Goal: Task Accomplishment & Management: Manage account settings

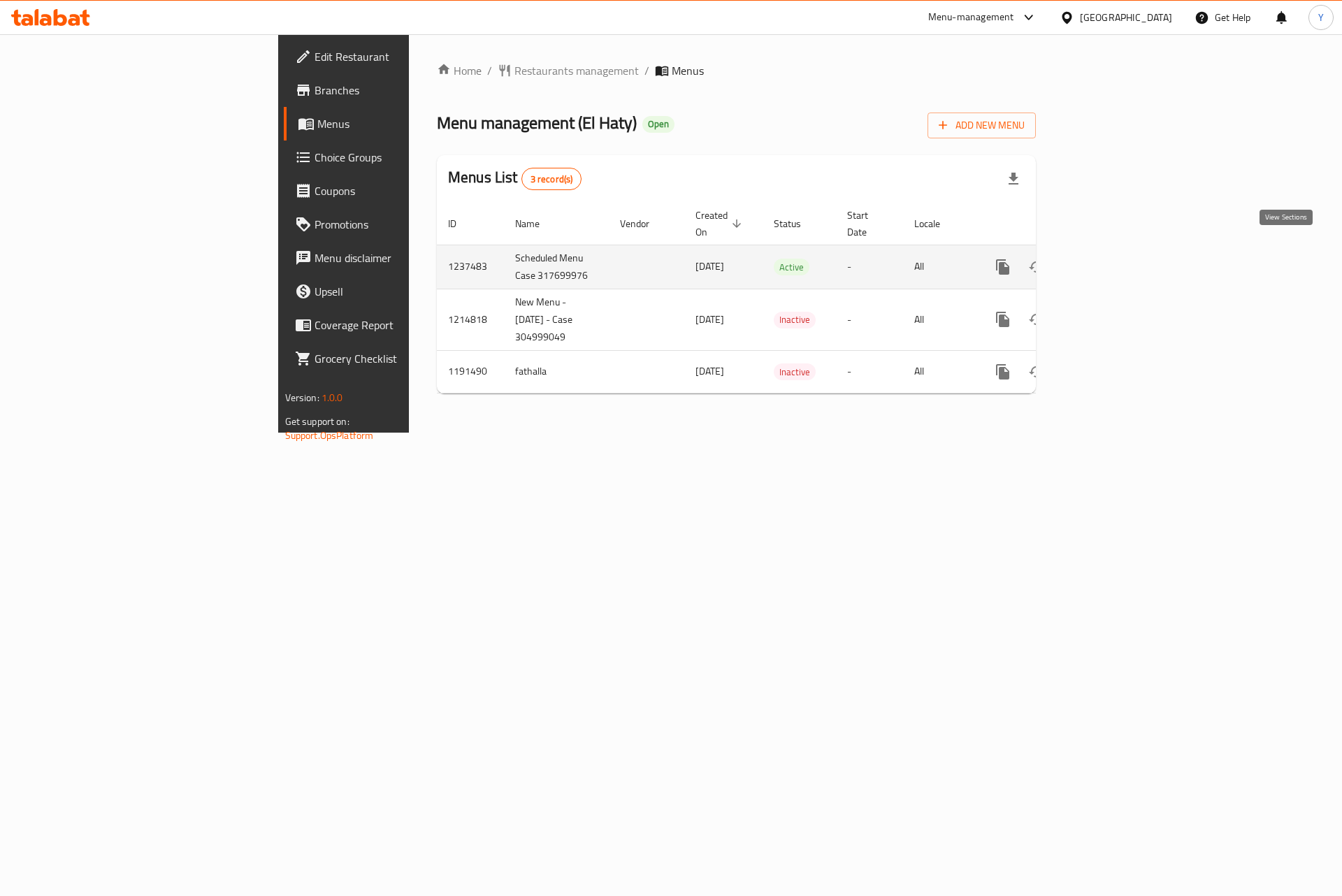
click at [1112, 260] on icon "enhanced table" at bounding box center [1104, 267] width 17 height 17
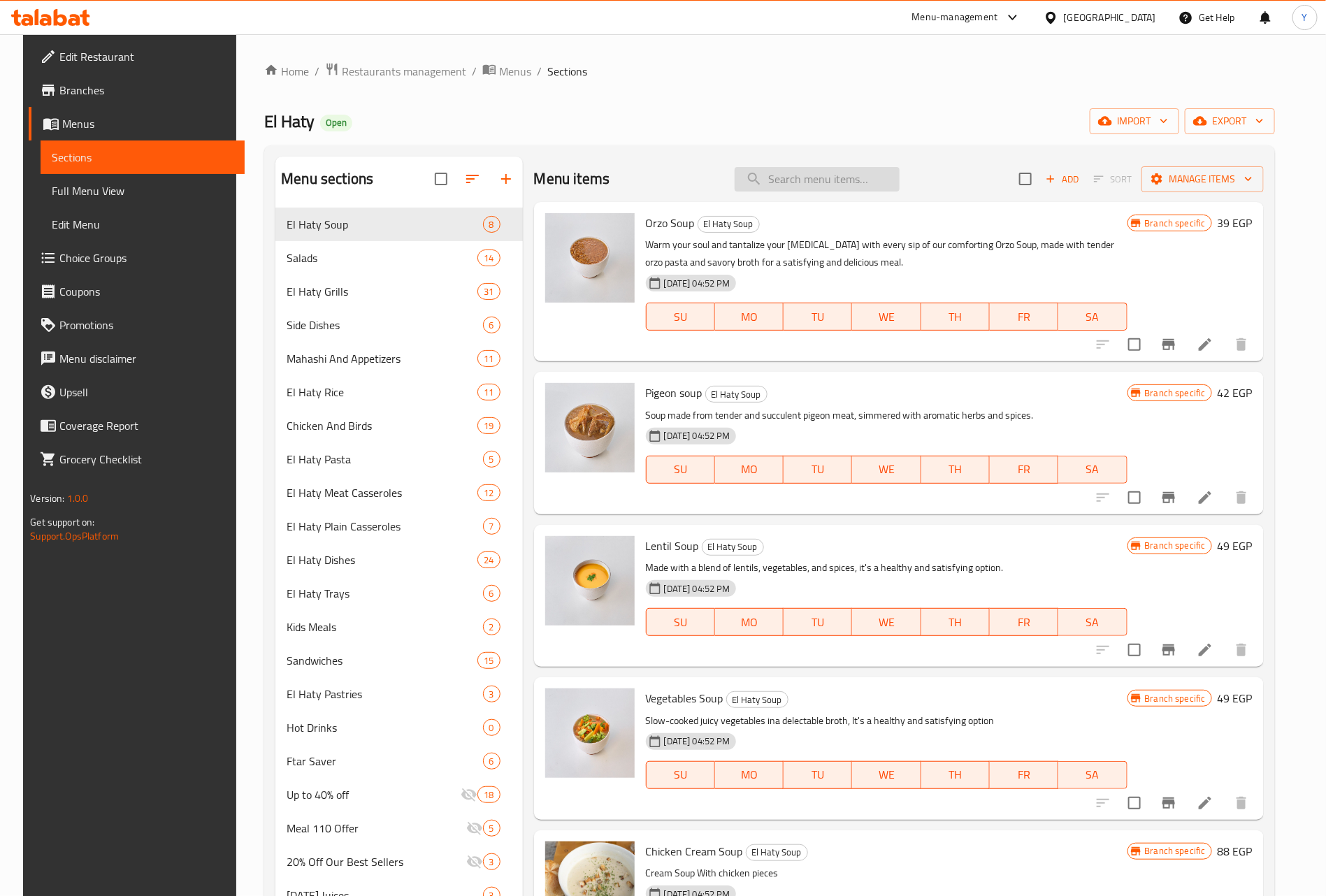
click at [794, 185] on input "search" at bounding box center [817, 179] width 165 height 25
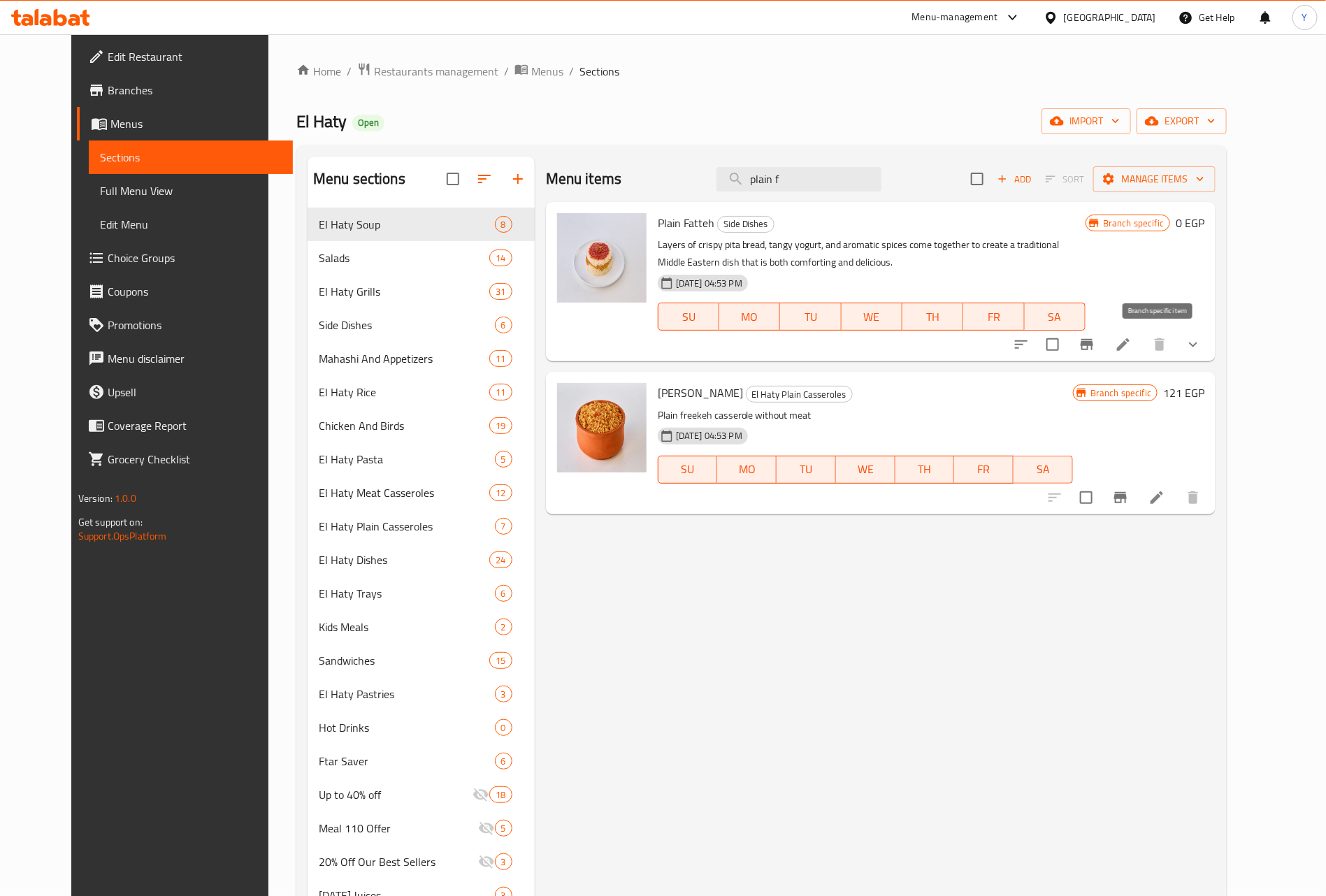
type input "plain f"
click at [1095, 345] on icon "Branch-specific-item" at bounding box center [1088, 345] width 17 height 17
click at [1201, 345] on icon "show more" at bounding box center [1194, 345] width 17 height 17
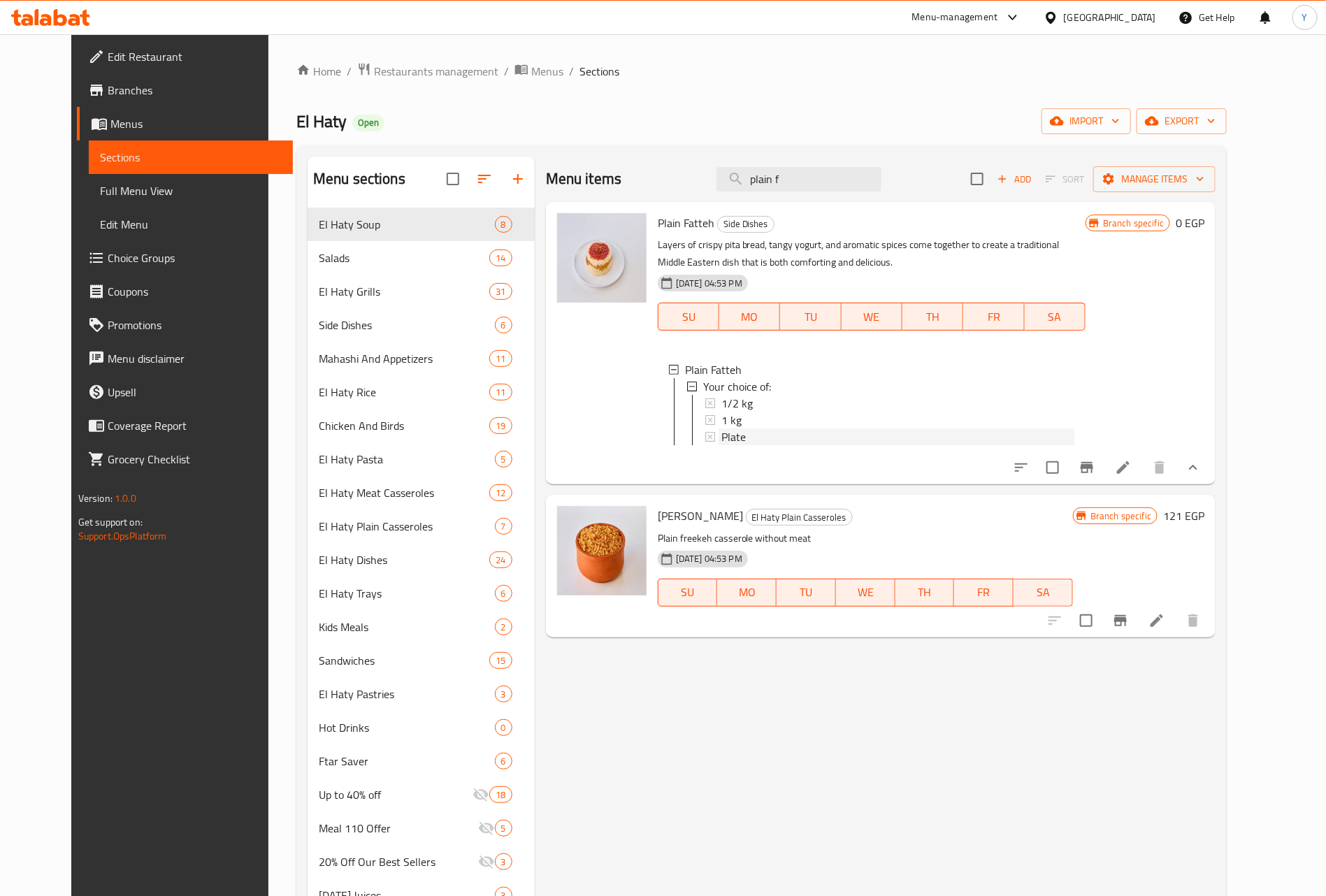
click at [721, 430] on span "Plate" at bounding box center [734, 437] width 25 height 17
click at [722, 420] on span "1 kg" at bounding box center [731, 420] width 20 height 17
click at [732, 398] on span "1/2 kg" at bounding box center [737, 404] width 32 height 17
click at [785, 175] on input "plain f" at bounding box center [799, 179] width 165 height 25
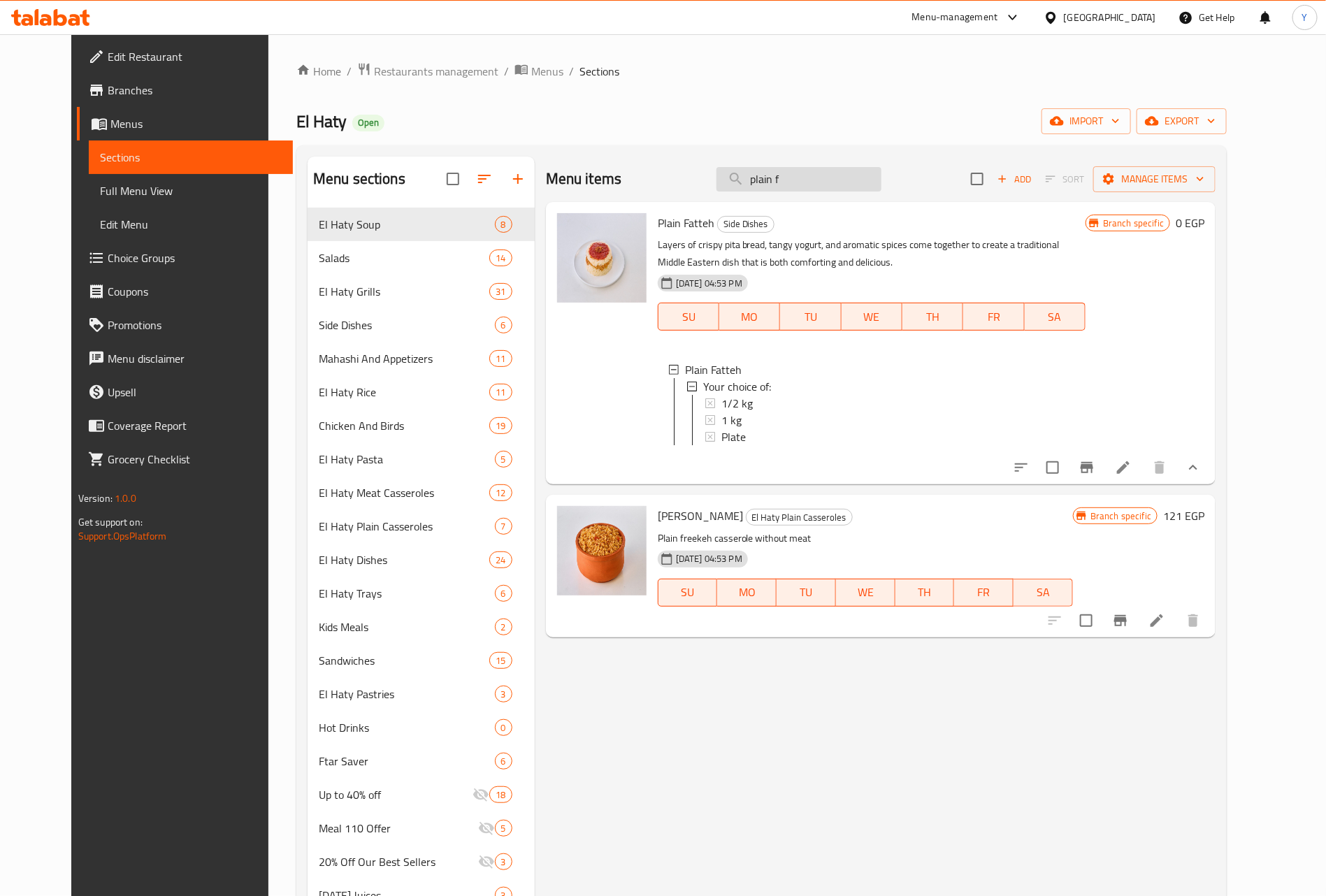
click at [785, 175] on input "plain f" at bounding box center [799, 179] width 165 height 25
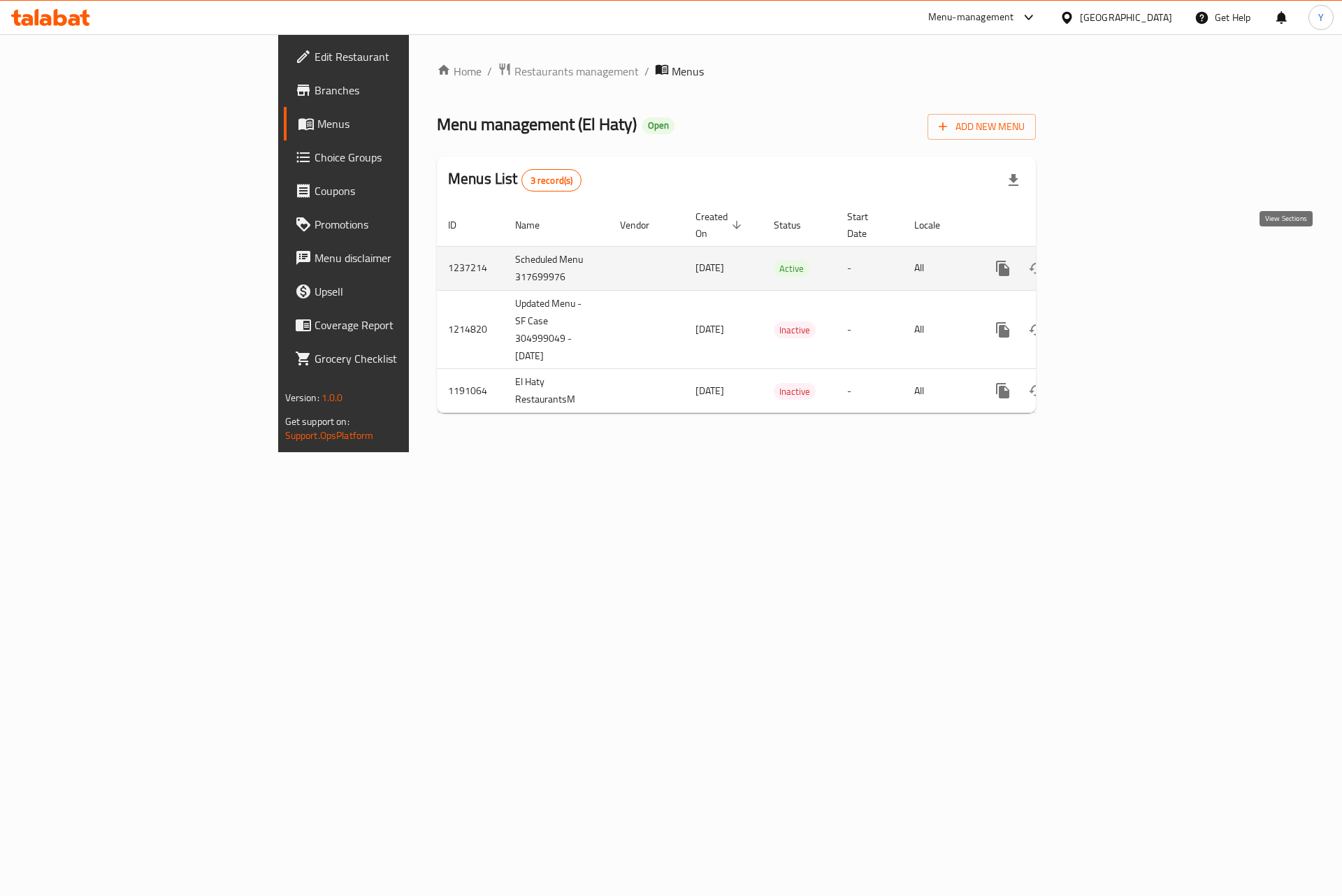
click at [1112, 260] on icon "enhanced table" at bounding box center [1104, 268] width 17 height 17
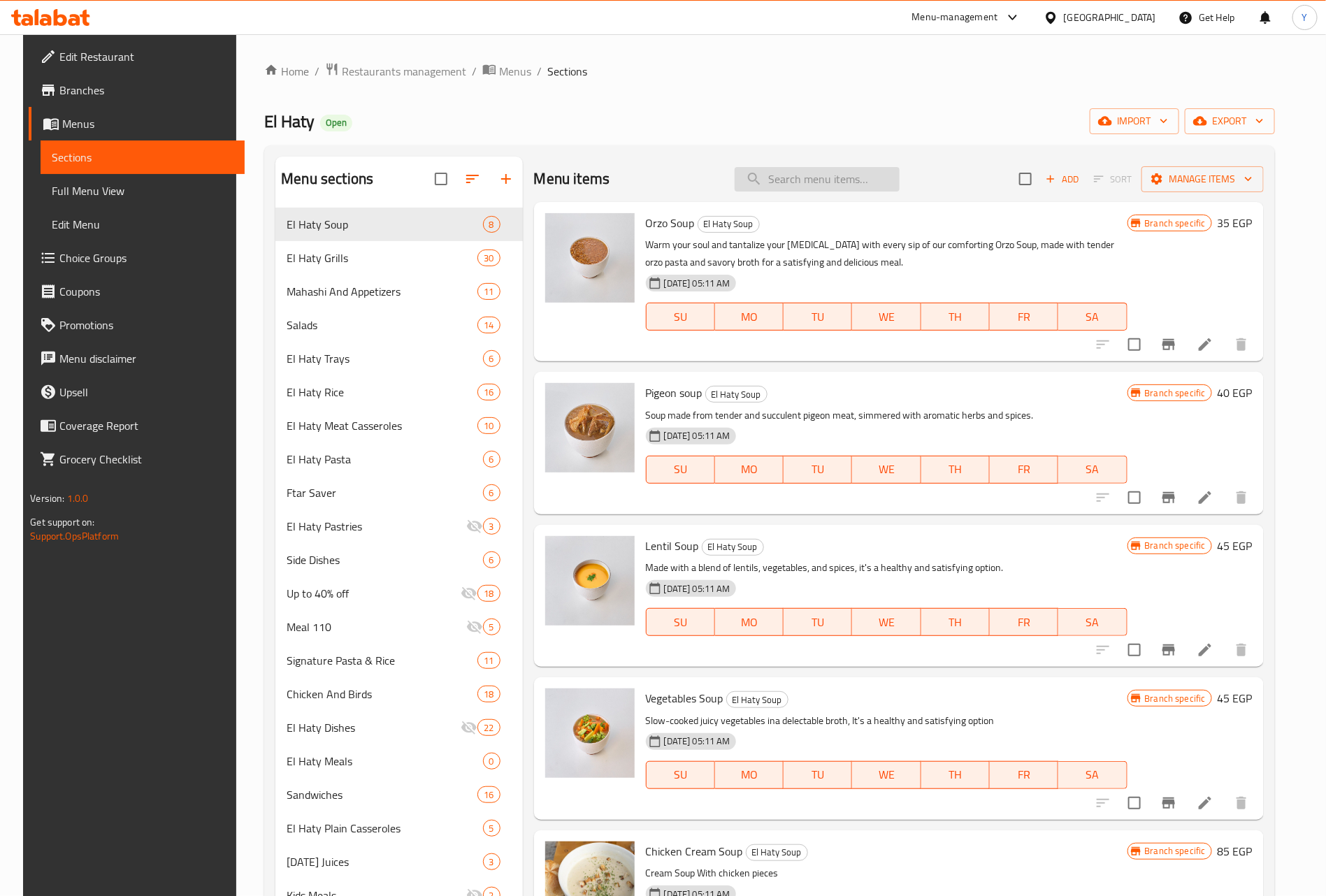
click at [855, 179] on input "search" at bounding box center [817, 179] width 165 height 25
paste input "plain f"
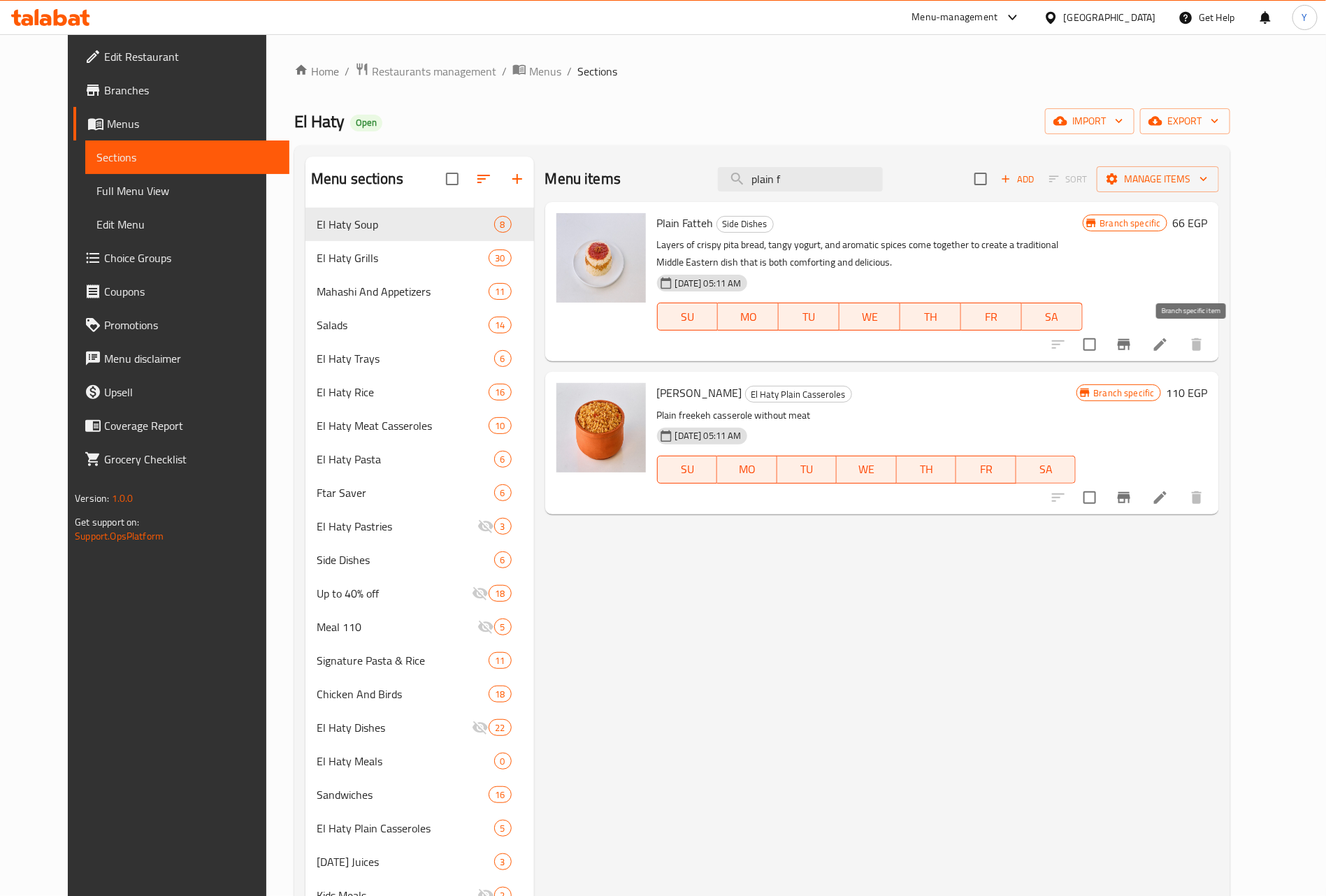
type input "plain f"
click at [1141, 345] on button "Branch-specific-item" at bounding box center [1124, 345] width 34 height 34
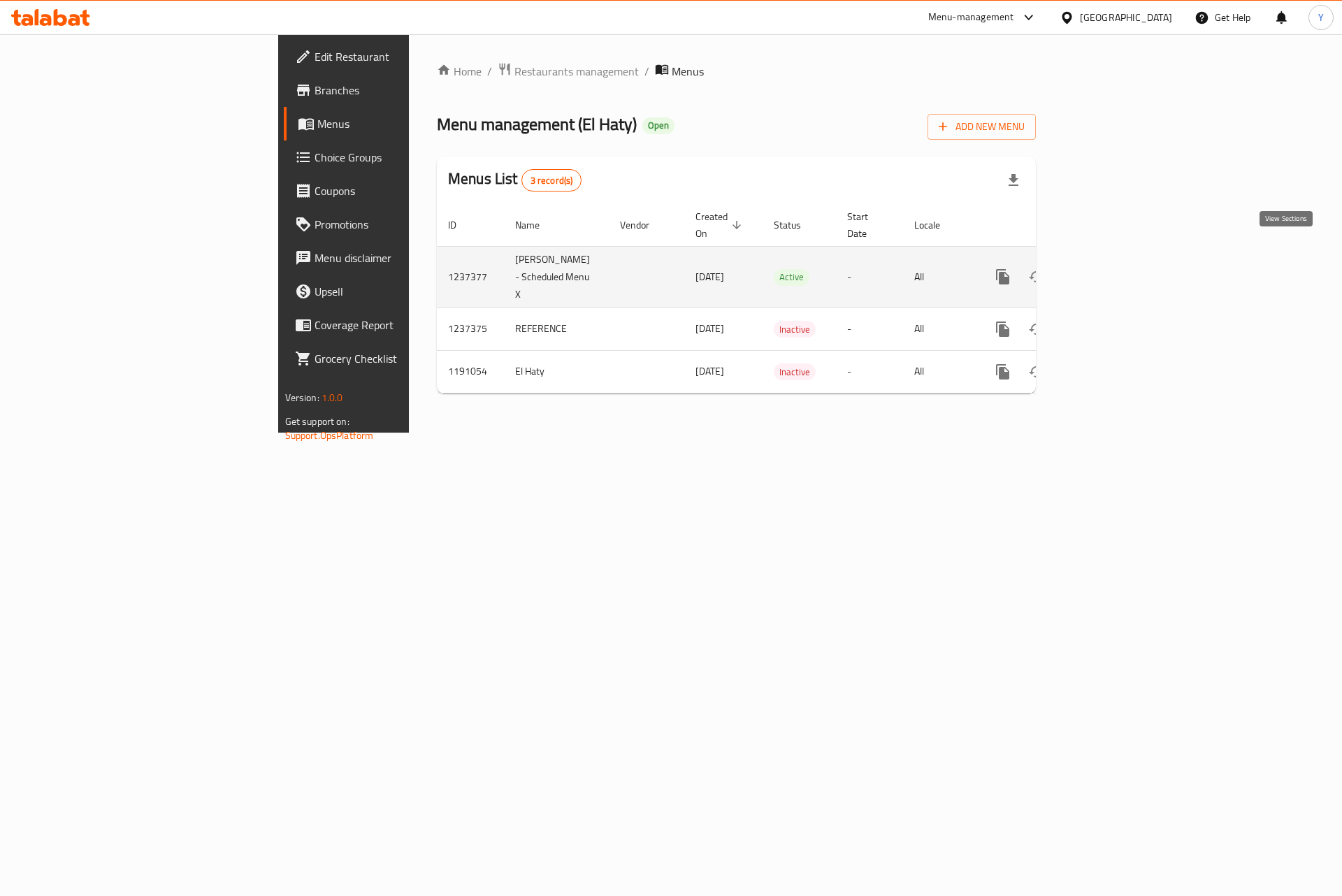
click at [1110, 271] on icon "enhanced table" at bounding box center [1104, 277] width 12 height 12
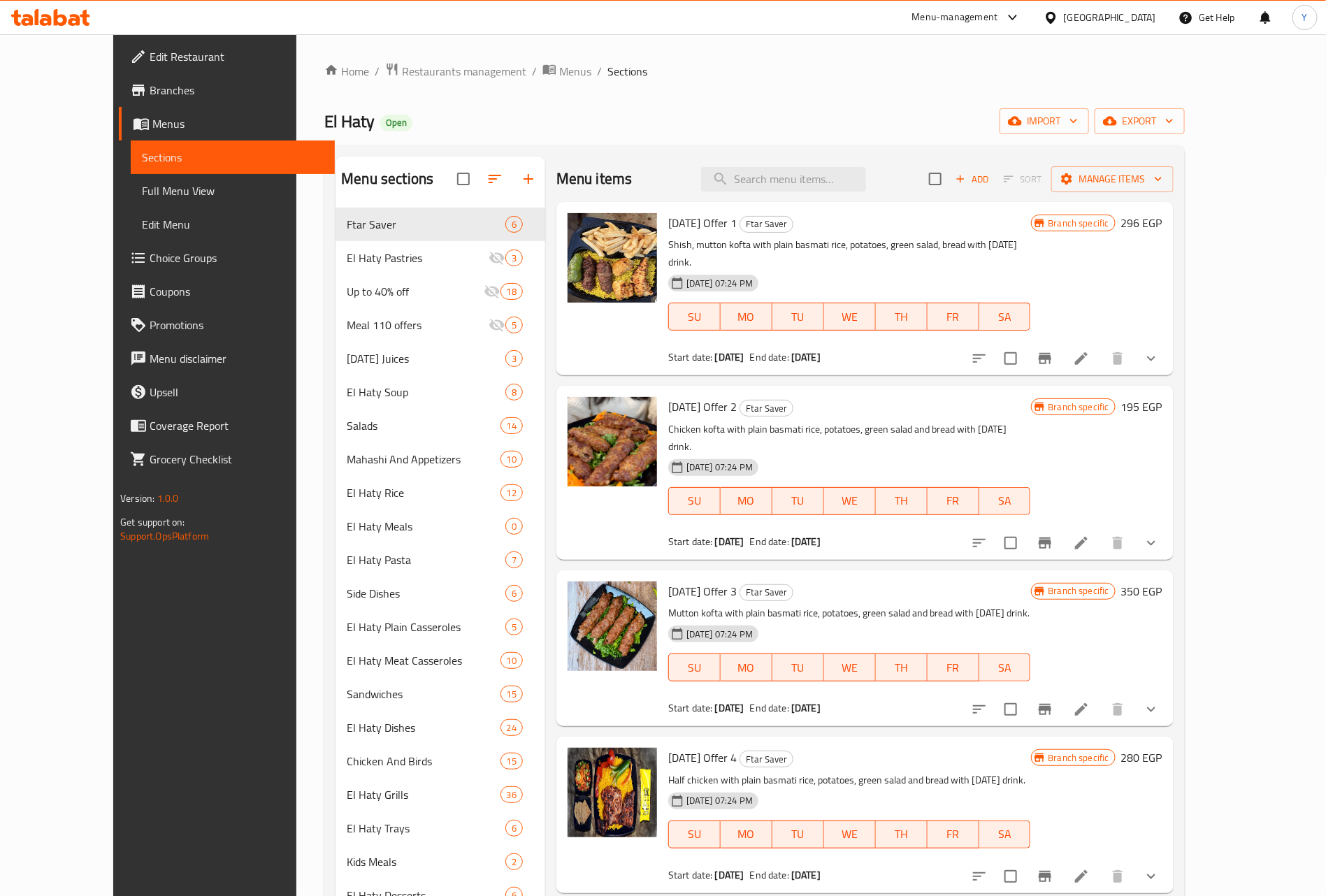
click at [821, 199] on div "Menu items Add Sort Manage items" at bounding box center [865, 179] width 618 height 45
click at [818, 177] on input "search" at bounding box center [784, 179] width 165 height 25
paste input "plain f"
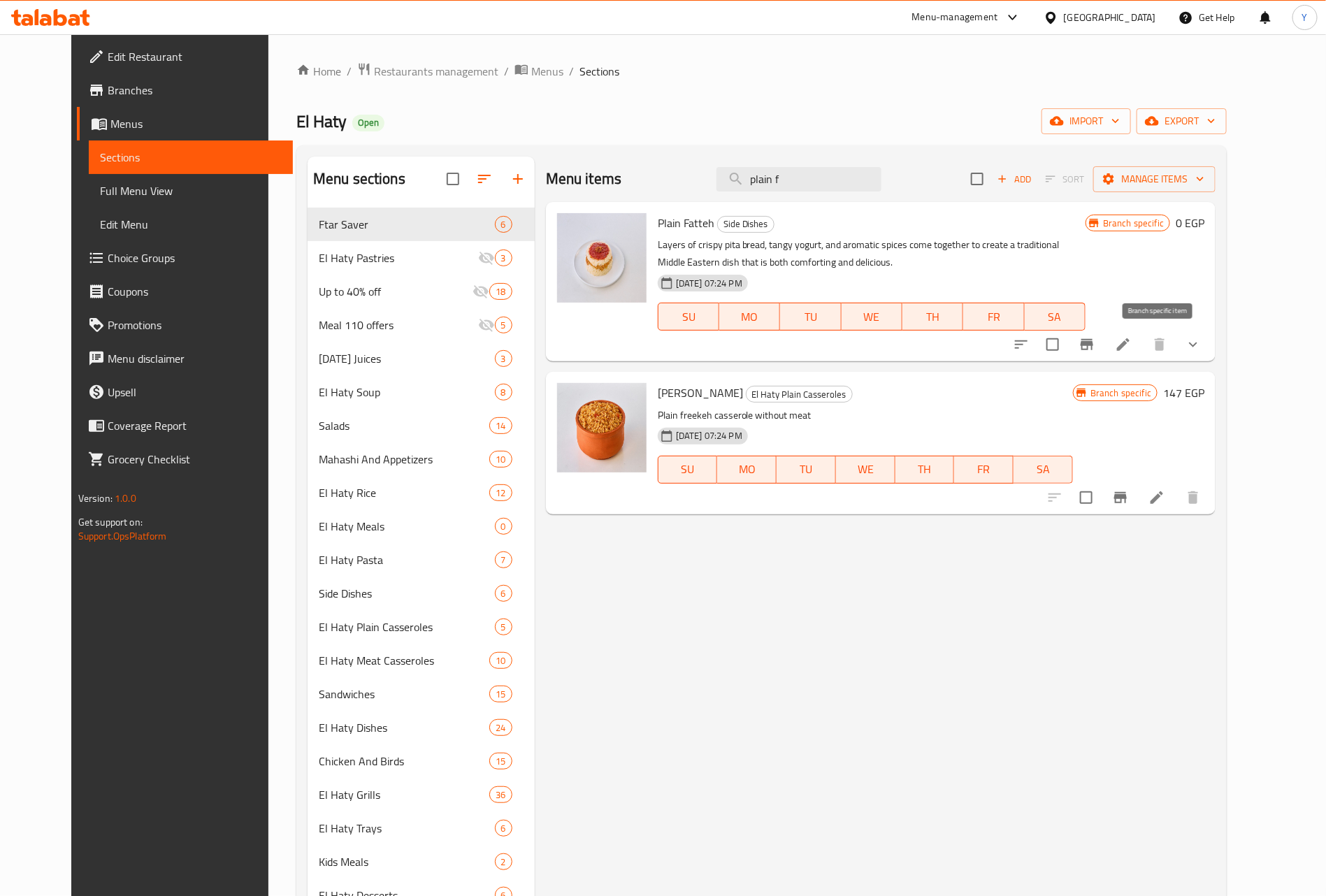
type input "plain f"
drag, startPoint x: 1154, startPoint y: 340, endPoint x: 1160, endPoint y: 346, distance: 8.5
click at [1095, 346] on icon "Branch-specific-item" at bounding box center [1088, 345] width 17 height 17
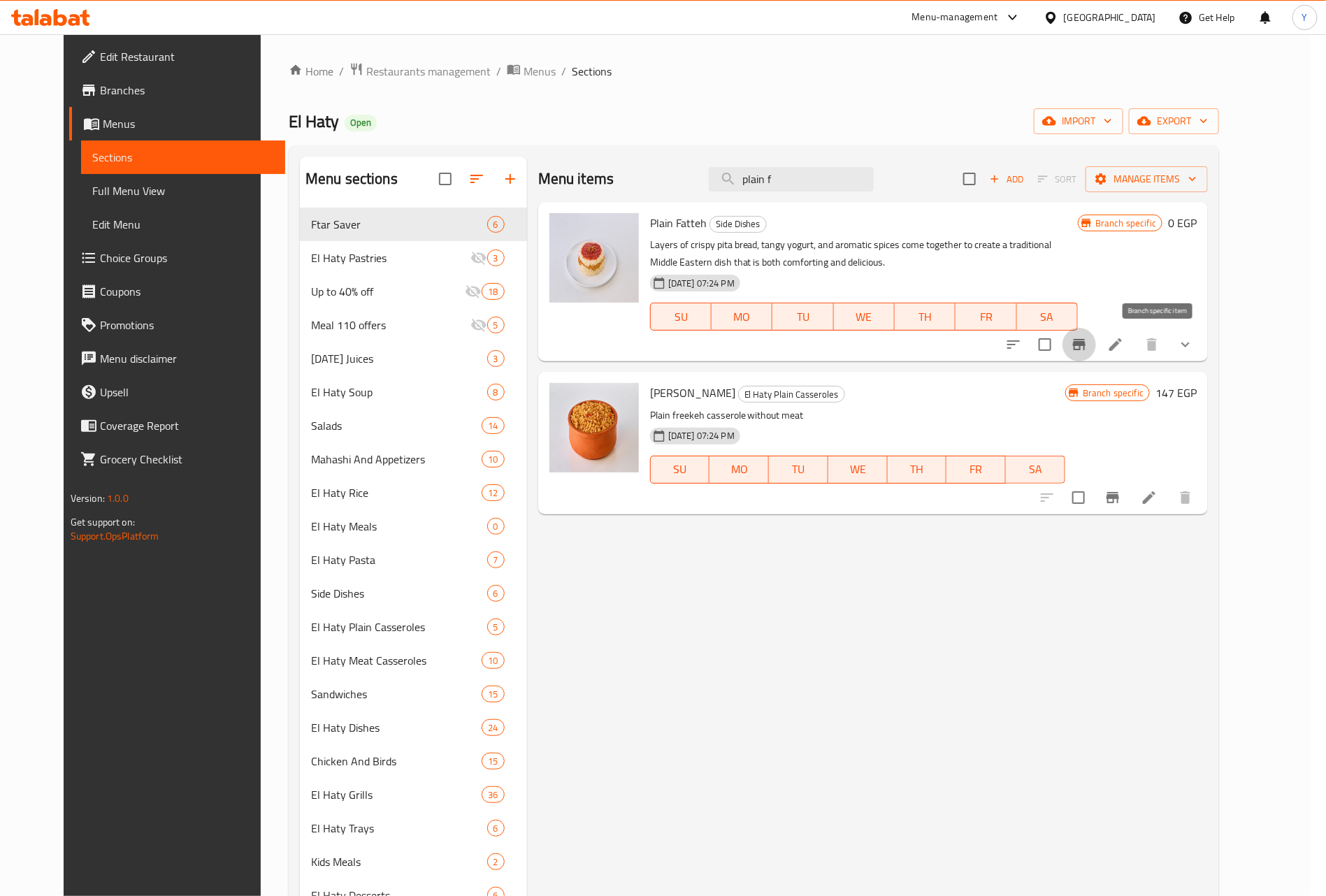
click at [1202, 335] on button "show more" at bounding box center [1186, 345] width 34 height 34
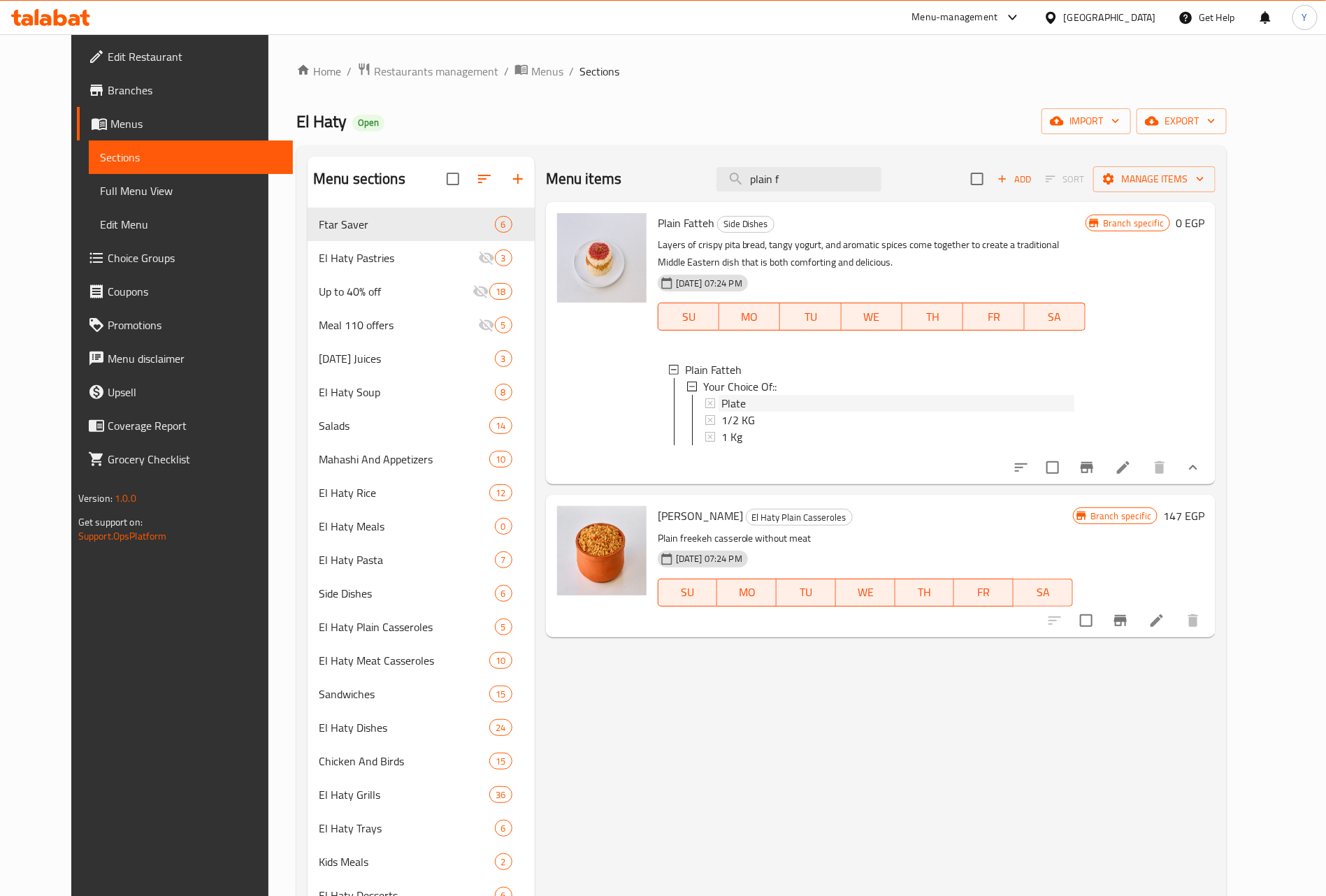
click at [732, 408] on div "Plate" at bounding box center [898, 404] width 353 height 17
